Goal: Transaction & Acquisition: Book appointment/travel/reservation

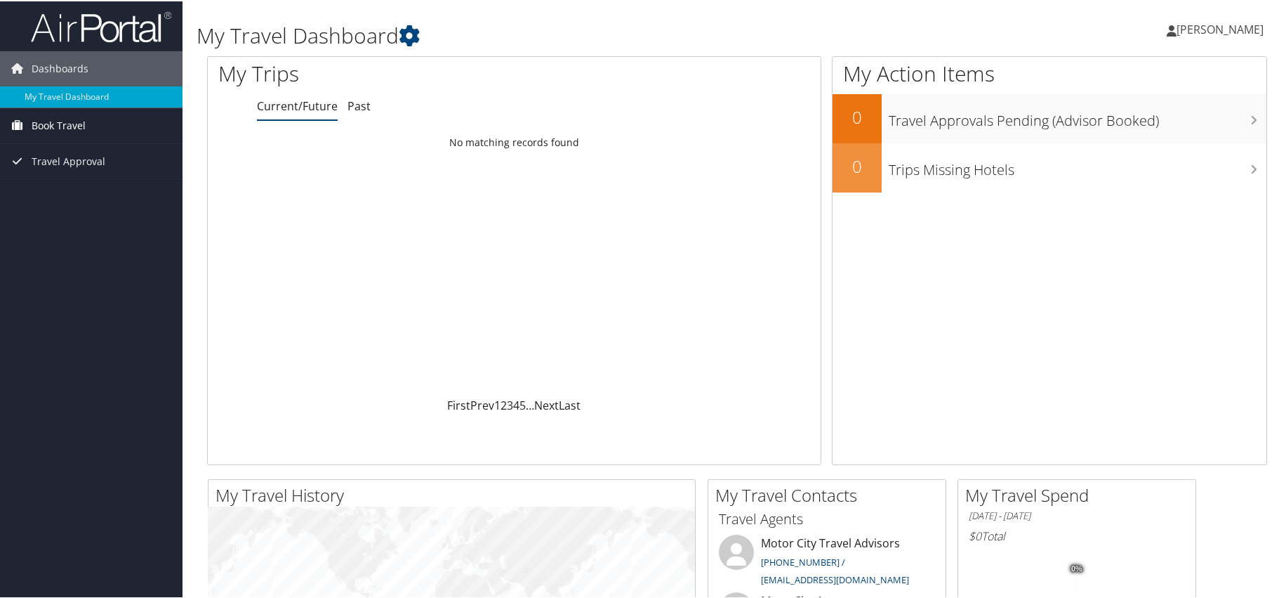
click at [47, 129] on span "Book Travel" at bounding box center [59, 124] width 54 height 35
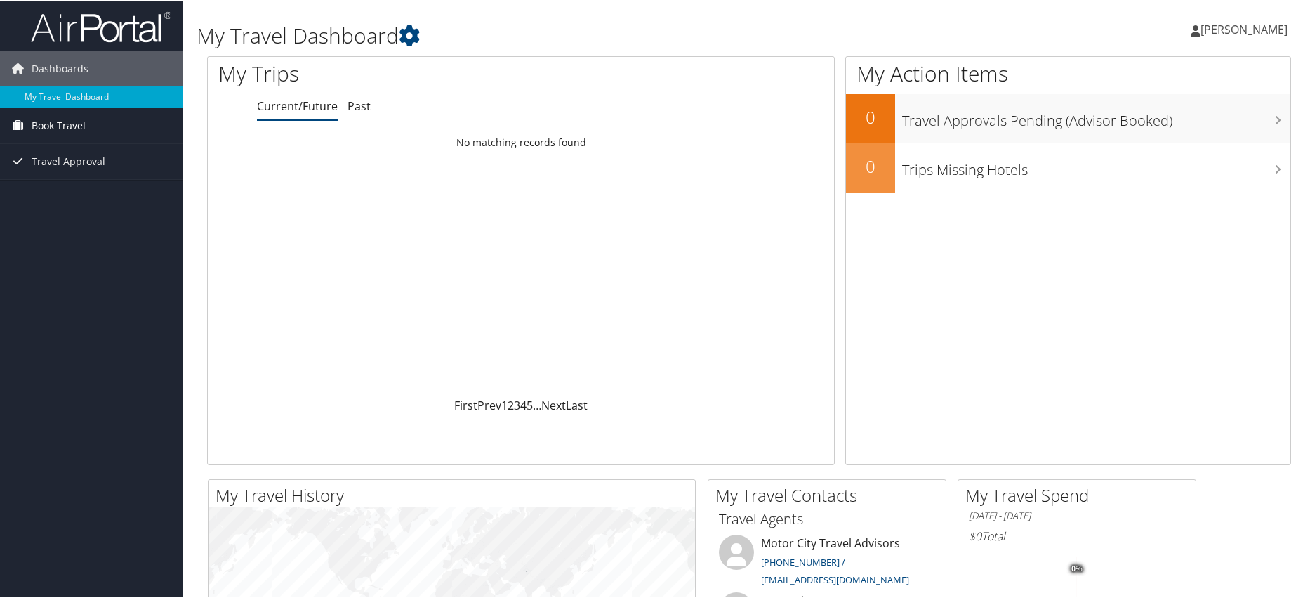
click at [69, 124] on span "Book Travel" at bounding box center [59, 124] width 54 height 35
click at [77, 175] on link "Book/Manage Online Trips" at bounding box center [91, 173] width 183 height 21
